Goal: Complete application form

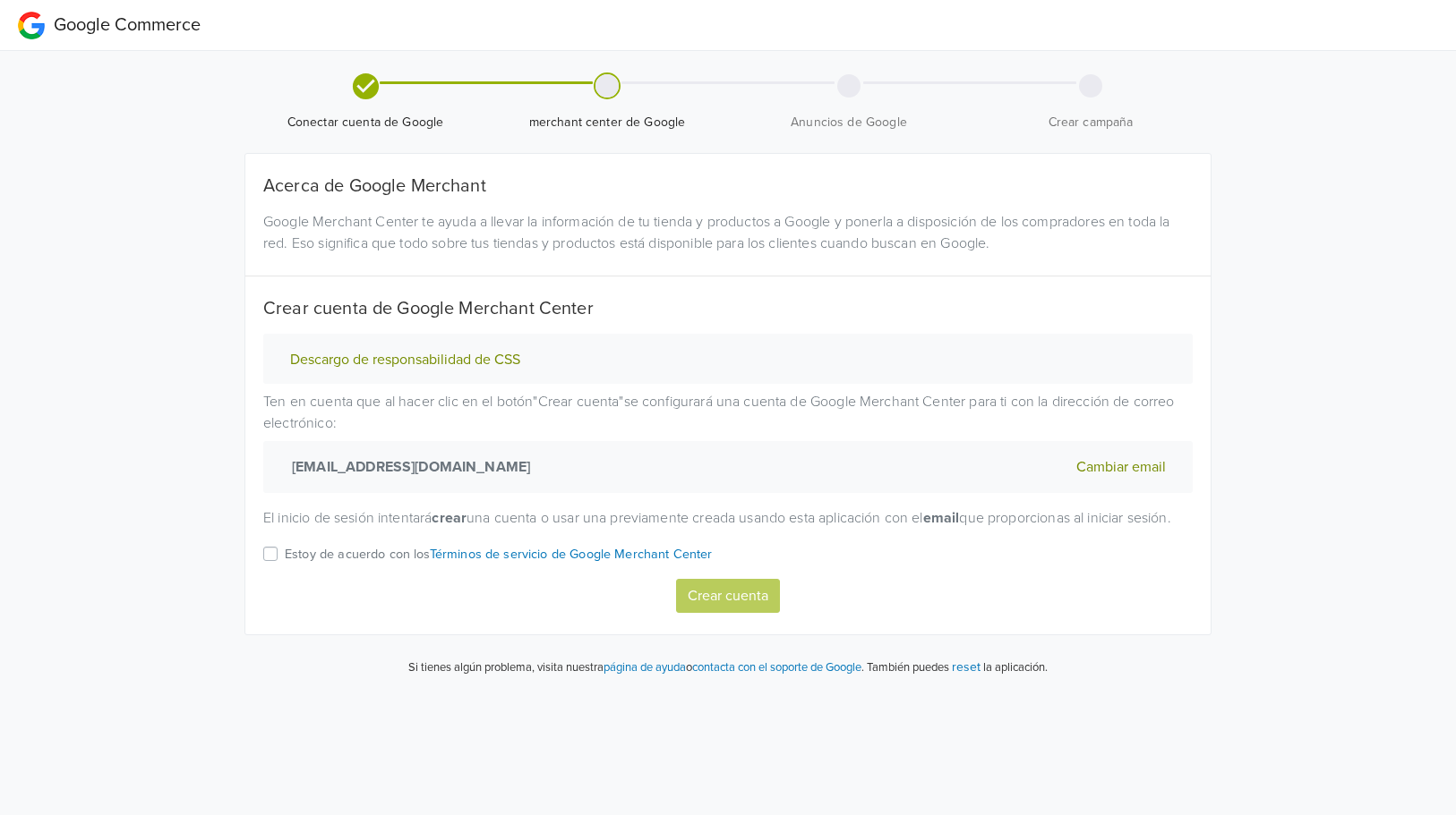
click at [364, 564] on p "Estoy de acuerdo con los Términos de servicio de Google Merchant Center" at bounding box center [499, 555] width 428 height 19
click at [0, 0] on input "Estoy de acuerdo con los Términos de servicio de Google Merchant Center" at bounding box center [0, 0] width 0 height 0
click at [755, 613] on button "Crear cuenta" at bounding box center [728, 595] width 104 height 34
click at [285, 579] on label "Estoy de acuerdo con los Términos de servicio de Google Merchant Center" at bounding box center [499, 560] width 428 height 36
click at [0, 0] on input "Estoy de acuerdo con los Términos de servicio de Google Merchant Center" at bounding box center [0, 0] width 0 height 0
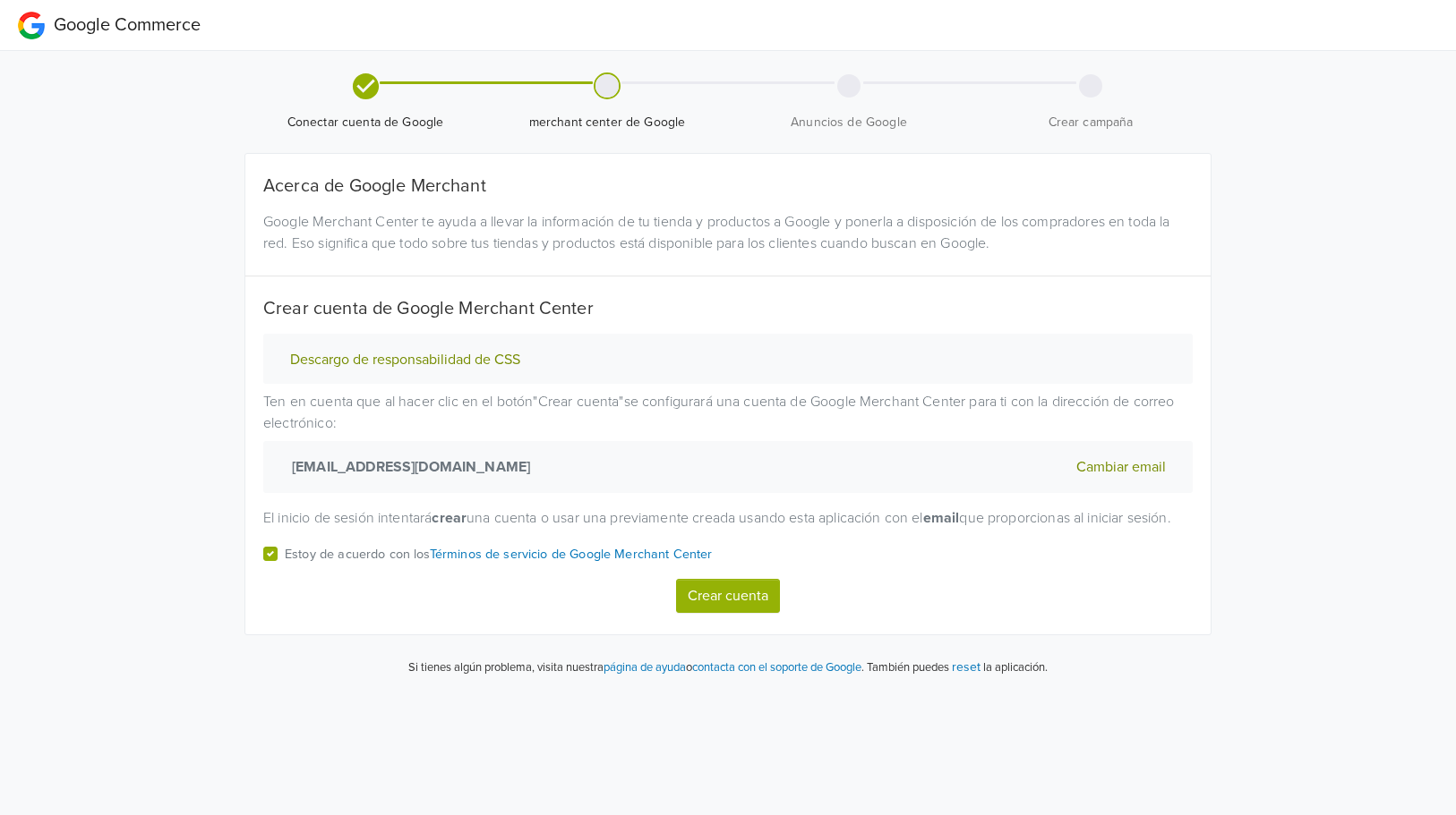
click at [770, 613] on button "Crear cuenta" at bounding box center [728, 595] width 104 height 34
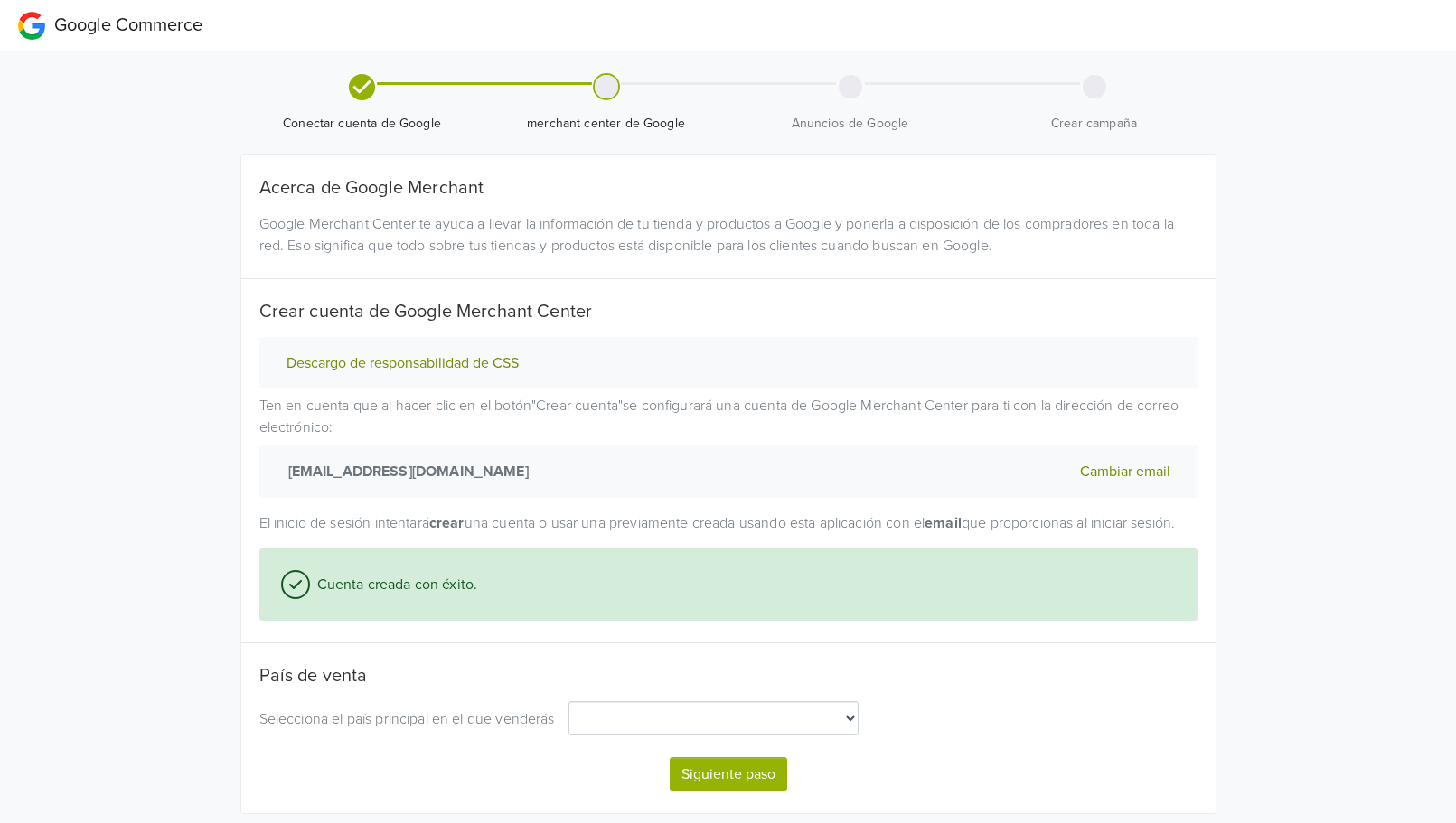
select select "cl"
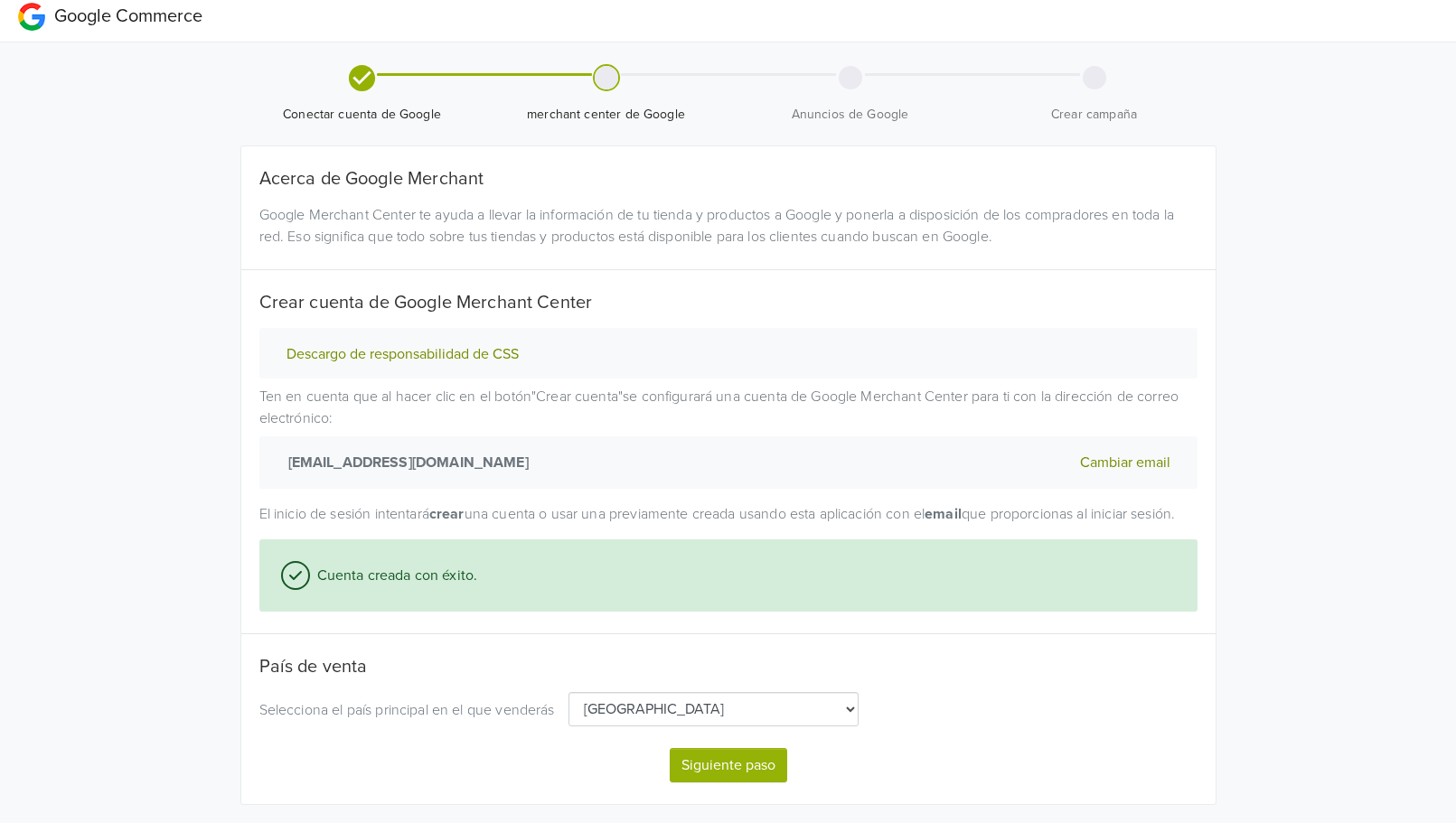
scroll to position [70, 0]
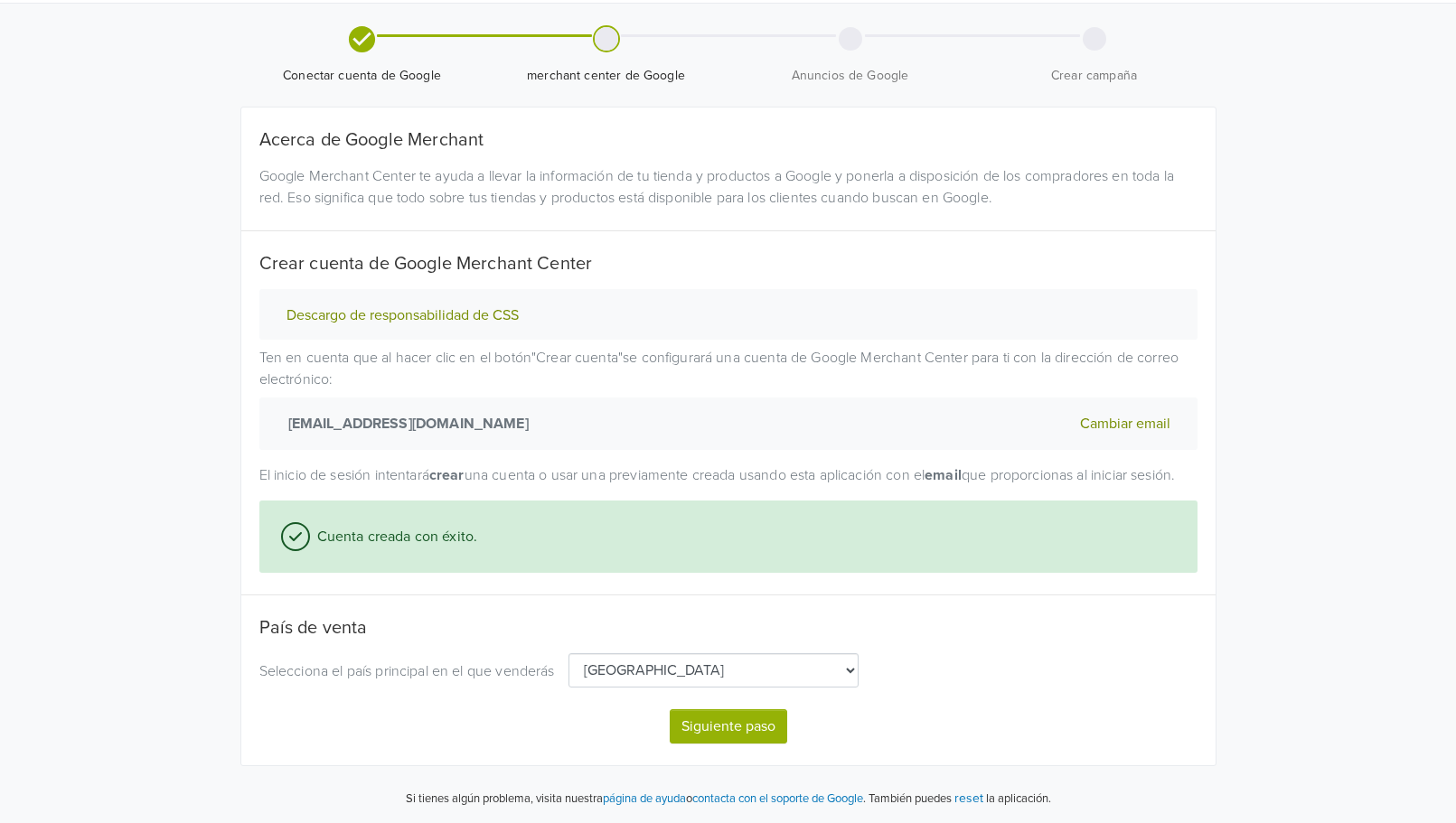
click at [729, 730] on button "Siguiente paso" at bounding box center [729, 726] width 118 height 34
select select "cl"
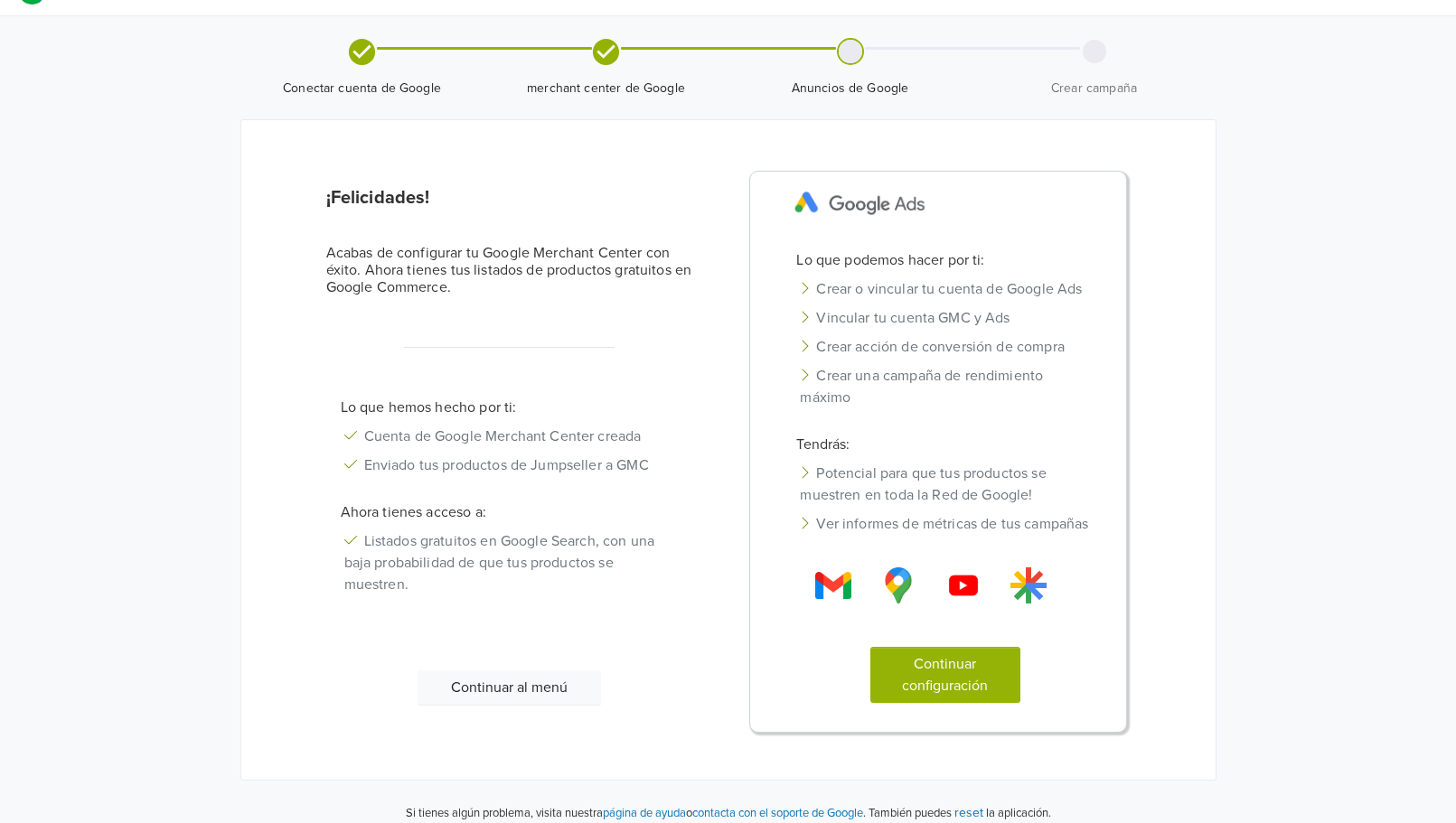
scroll to position [0, 0]
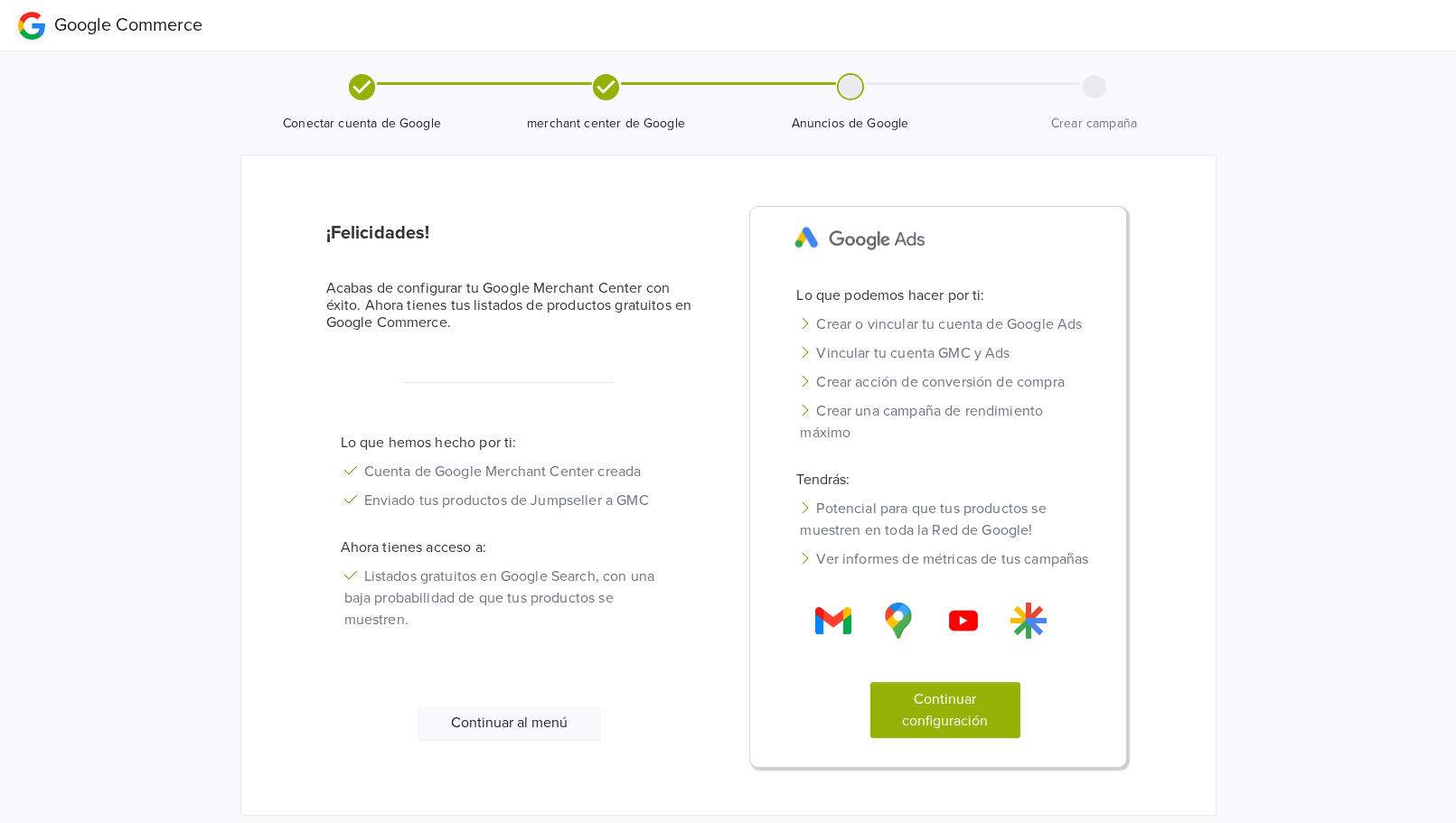
click at [512, 741] on button "Continuar al menú" at bounding box center [509, 723] width 183 height 34
